Goal: Information Seeking & Learning: Learn about a topic

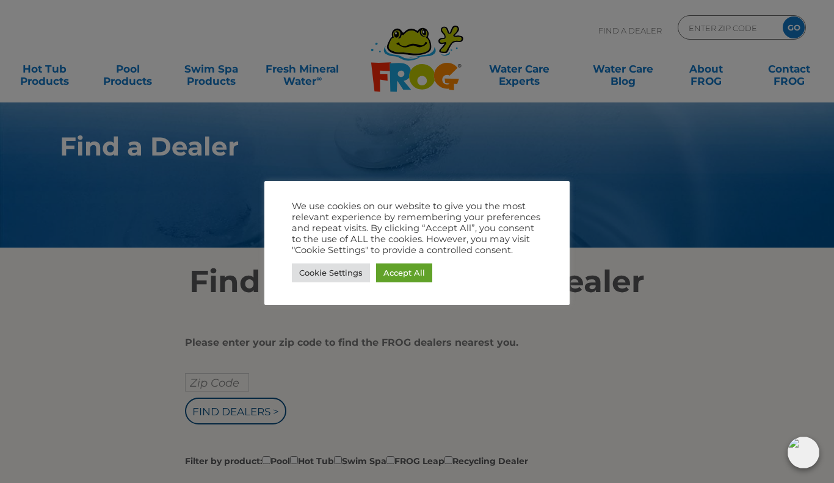
click at [403, 273] on link "Accept All" at bounding box center [404, 273] width 56 height 19
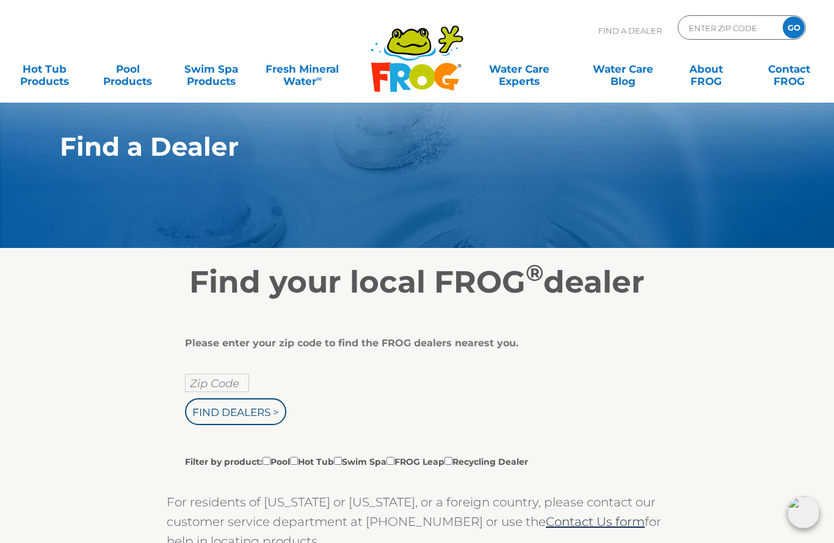
click at [202, 383] on input "Zip Code" at bounding box center [217, 383] width 64 height 18
type input "Zip Code"
click at [231, 415] on input "Find Dealers >" at bounding box center [235, 411] width 101 height 27
type input "Zip Code"
type input "ENTER ZIP CODE"
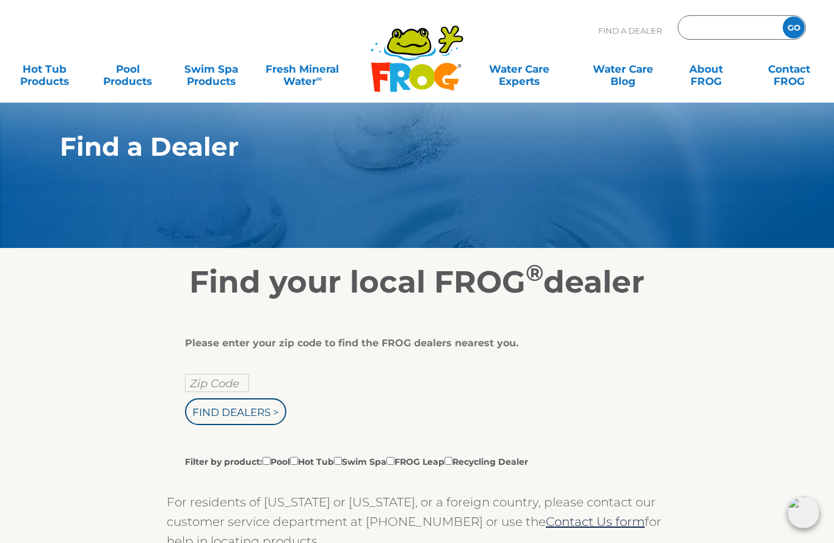
click at [211, 385] on input "Zip Code" at bounding box center [217, 383] width 64 height 18
type input "ENTER ZIP CODE"
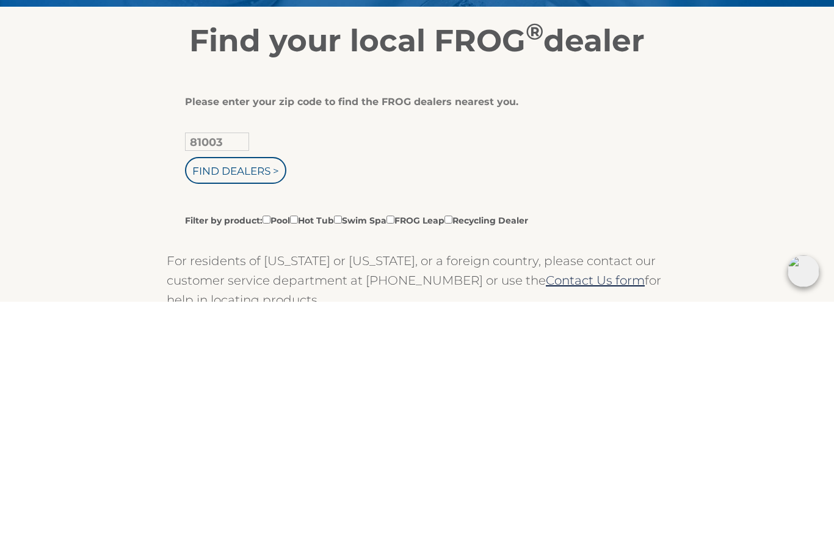
type input "81003"
click at [298, 457] on input "Filter by product: Pool Hot Tub Swim Spa FROG Leap Recycling Dealer" at bounding box center [294, 461] width 8 height 8
checkbox input "true"
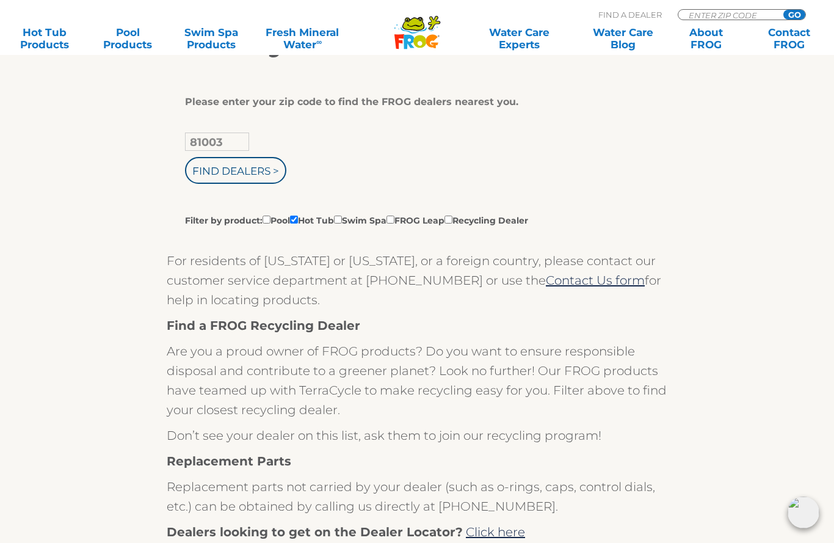
click at [216, 173] on input "Find Dealers >" at bounding box center [235, 170] width 101 height 27
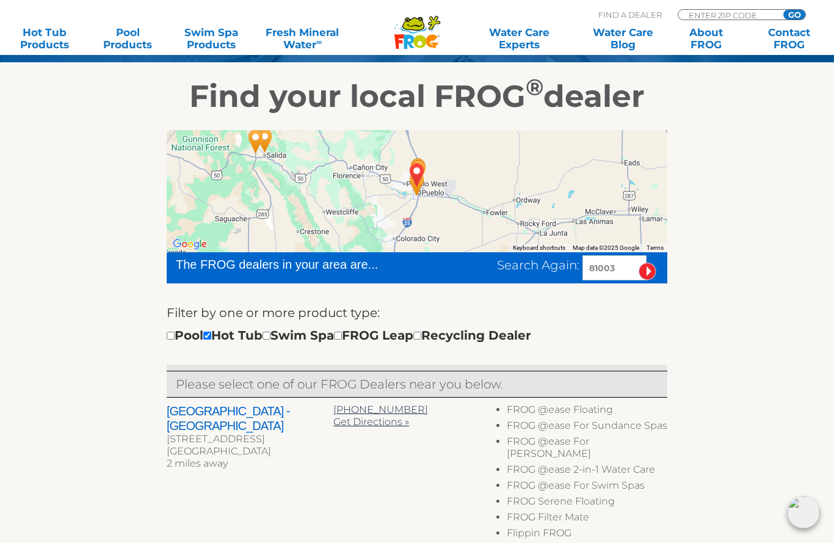
scroll to position [184, 0]
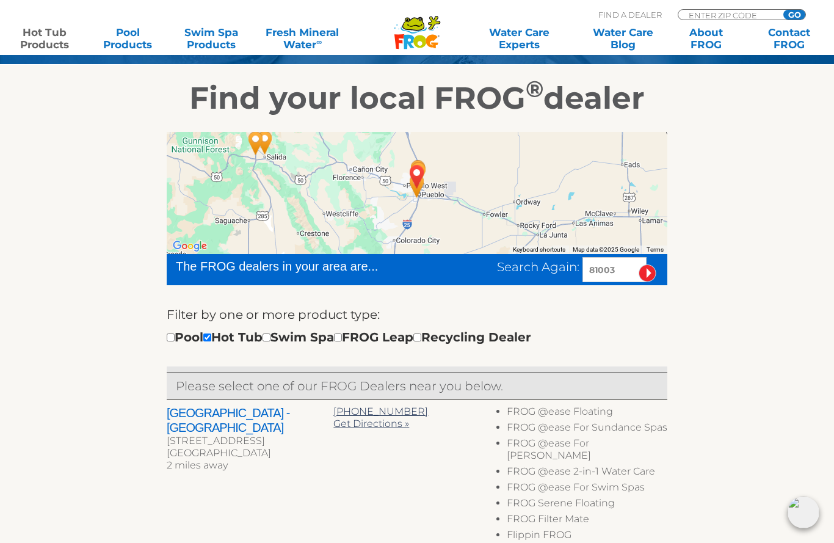
click at [48, 40] on link "Hot Tub Products" at bounding box center [44, 38] width 65 height 24
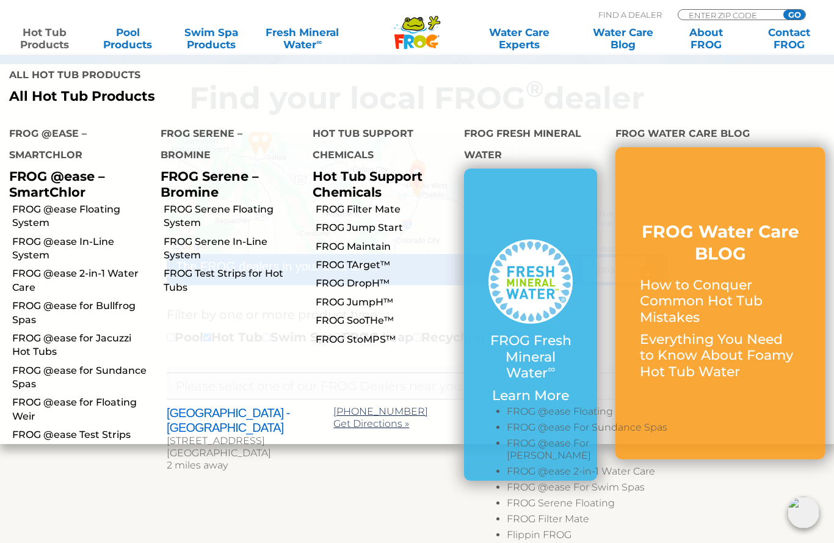
click at [59, 267] on link "FROG @ease 2-in-1 Water Care" at bounding box center [81, 280] width 139 height 27
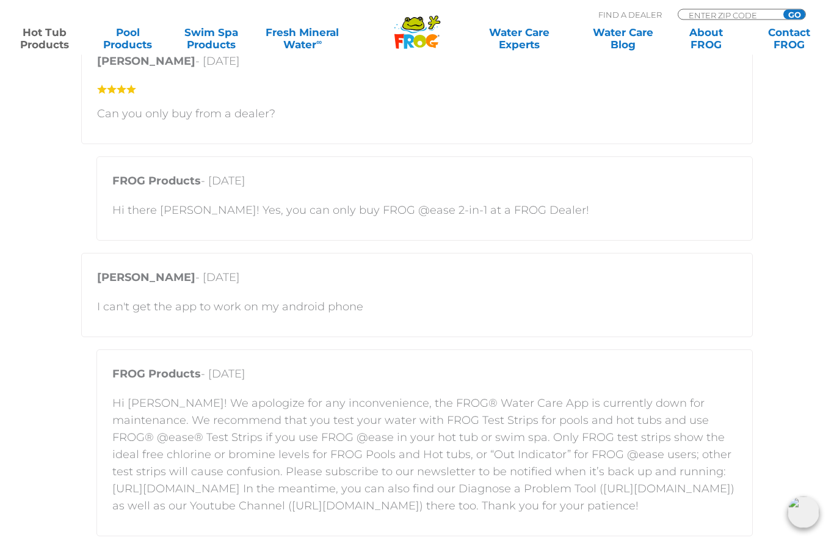
scroll to position [1561, 0]
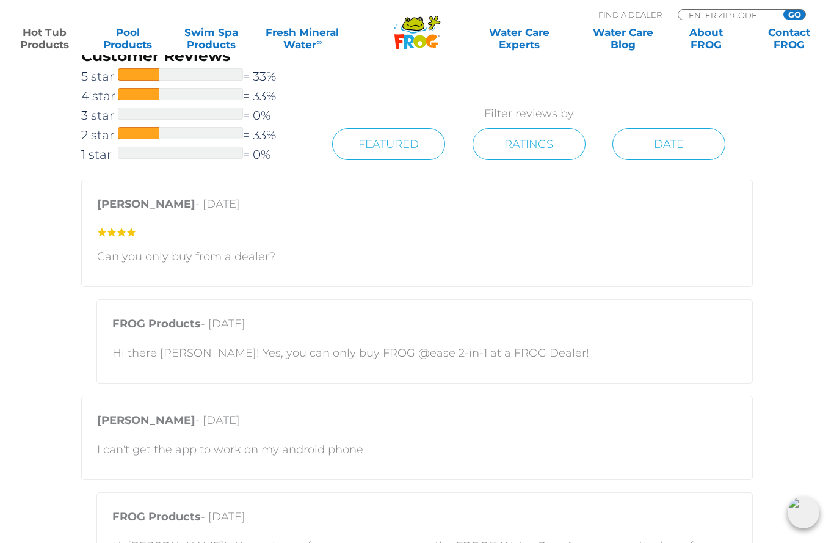
click at [42, 38] on link "Hot Tub Products" at bounding box center [44, 38] width 65 height 24
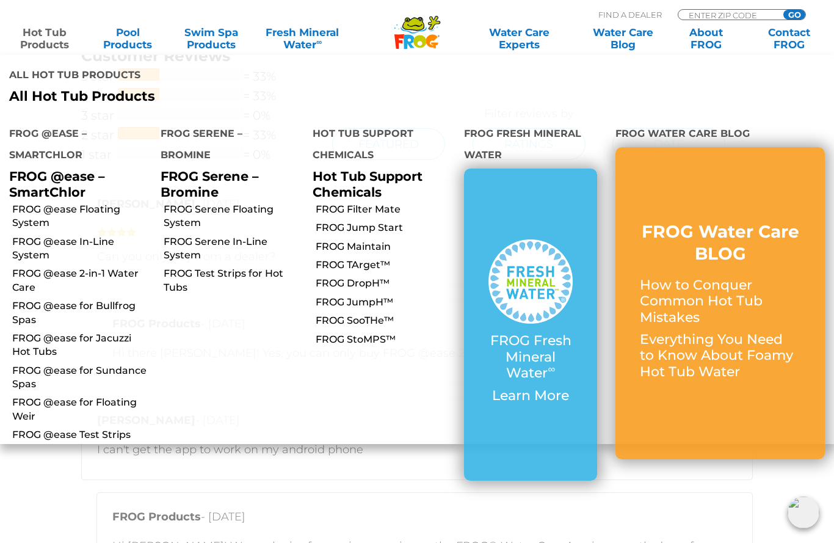
click at [49, 203] on link "FROG @ease Floating System" at bounding box center [81, 216] width 139 height 27
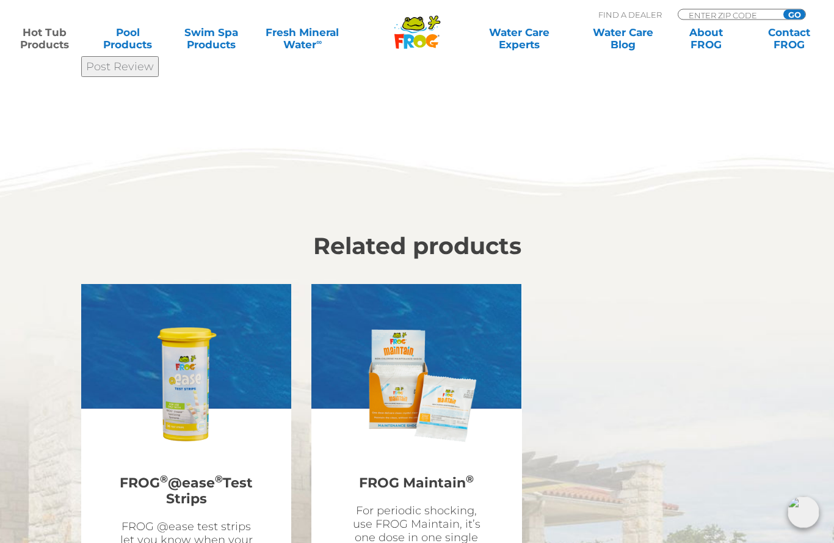
scroll to position [3069, 0]
